Goal: Find contact information: Find contact information

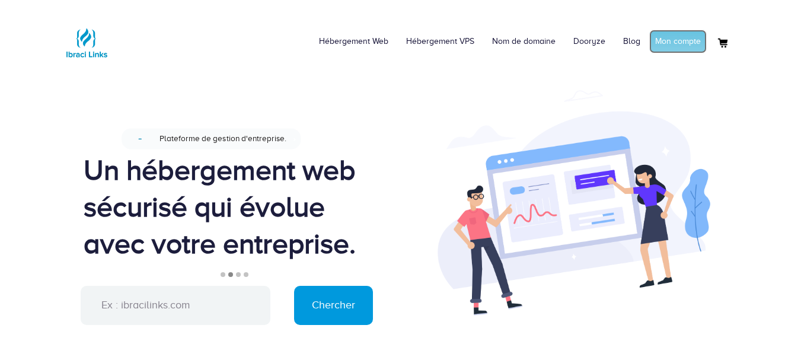
click at [670, 38] on link "Mon compte" at bounding box center [677, 42] width 57 height 24
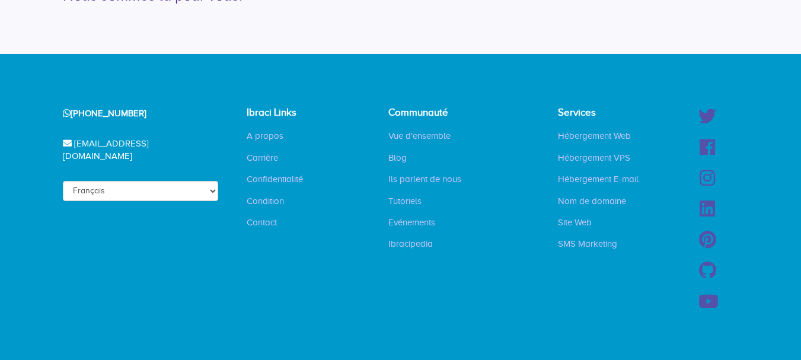
scroll to position [3074, 0]
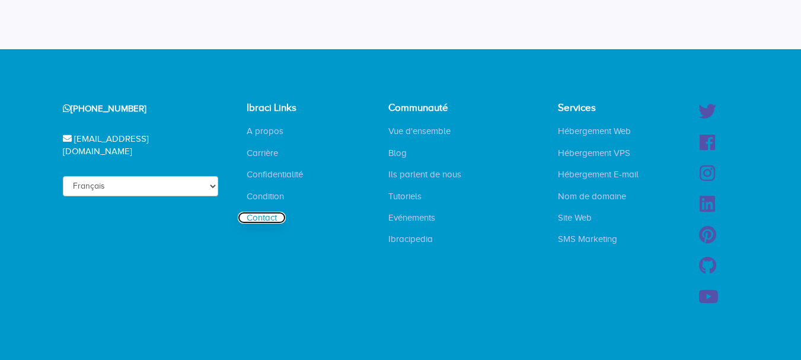
click at [273, 214] on link "Contact" at bounding box center [262, 218] width 48 height 12
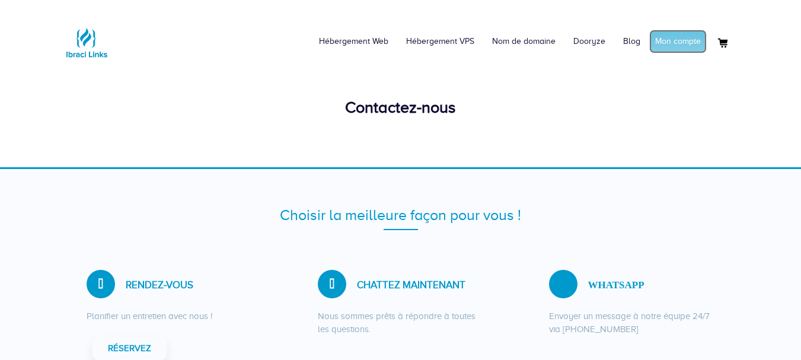
click at [666, 37] on link "Mon compte" at bounding box center [677, 42] width 57 height 24
